Goal: Download file/media

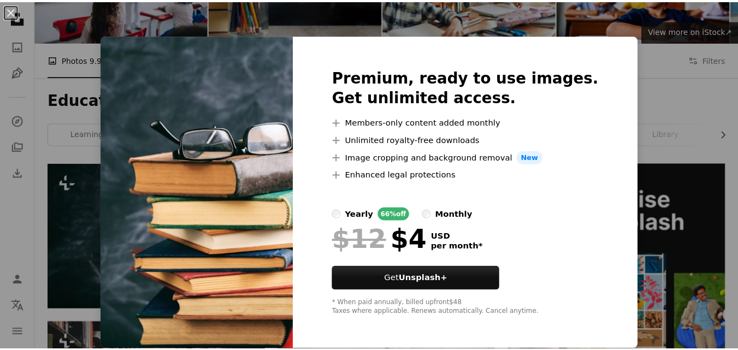
scroll to position [109, 0]
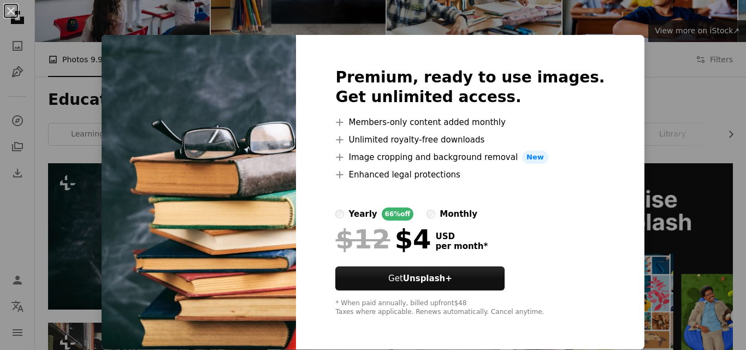
click at [641, 99] on div "An X shape Premium, ready to use images. Get unlimited access. A plus sign Memb…" at bounding box center [373, 175] width 746 height 350
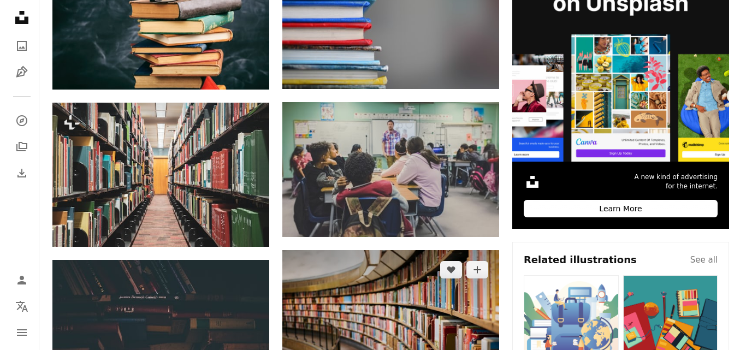
scroll to position [218, 0]
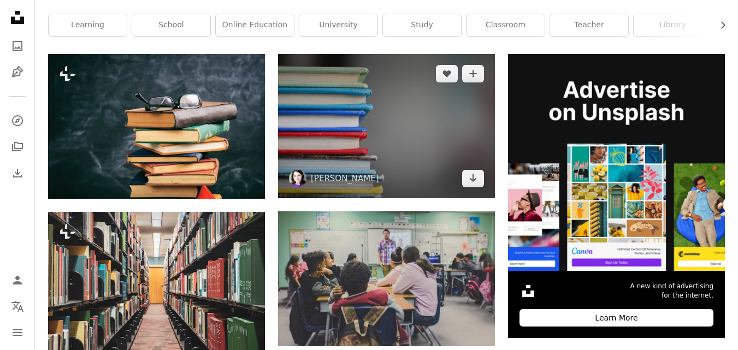
click at [401, 118] on img at bounding box center [386, 126] width 217 height 144
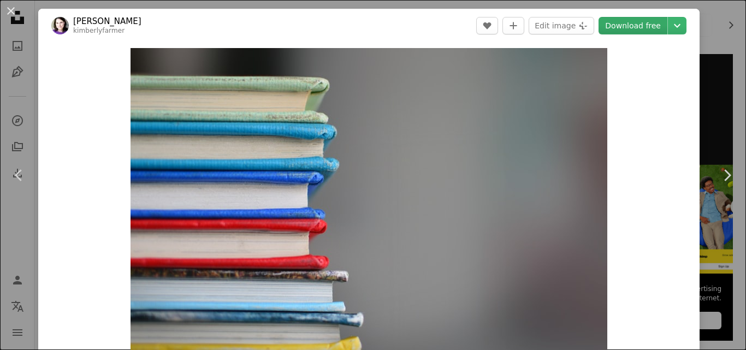
drag, startPoint x: 412, startPoint y: 117, endPoint x: 628, endPoint y: 25, distance: 235.1
click at [628, 25] on link "Download free" at bounding box center [633, 25] width 69 height 17
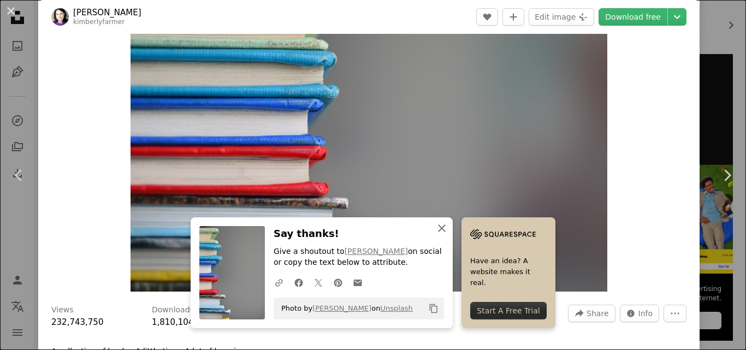
scroll to position [109, 0]
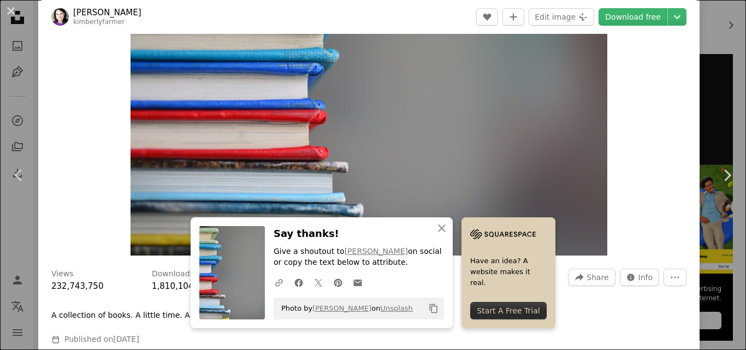
click at [503, 317] on div "Start A Free Trial" at bounding box center [508, 310] width 76 height 17
click at [441, 229] on icon "An X shape" at bounding box center [441, 228] width 13 height 13
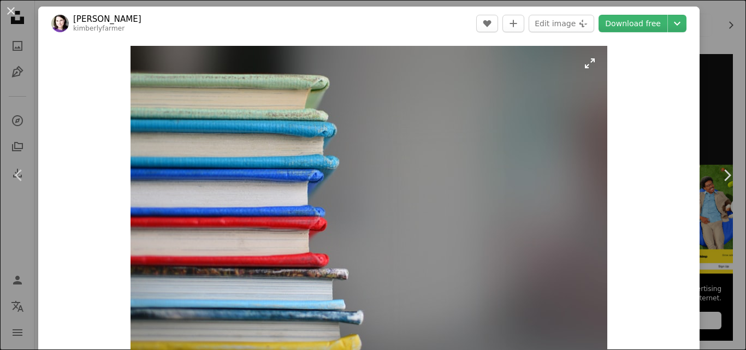
scroll to position [0, 0]
